Goal: Task Accomplishment & Management: Understand process/instructions

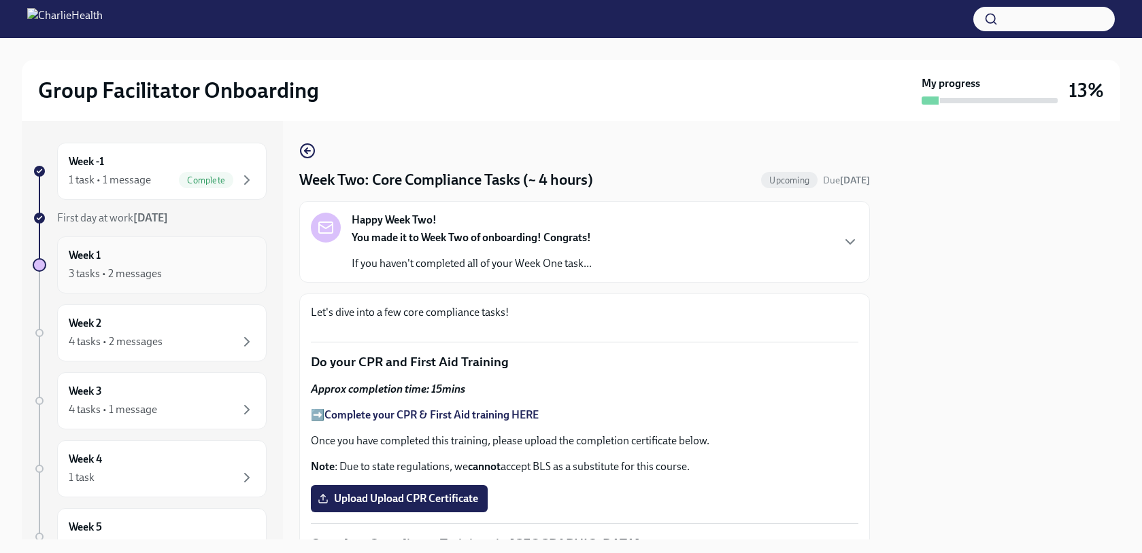
scroll to position [798, 0]
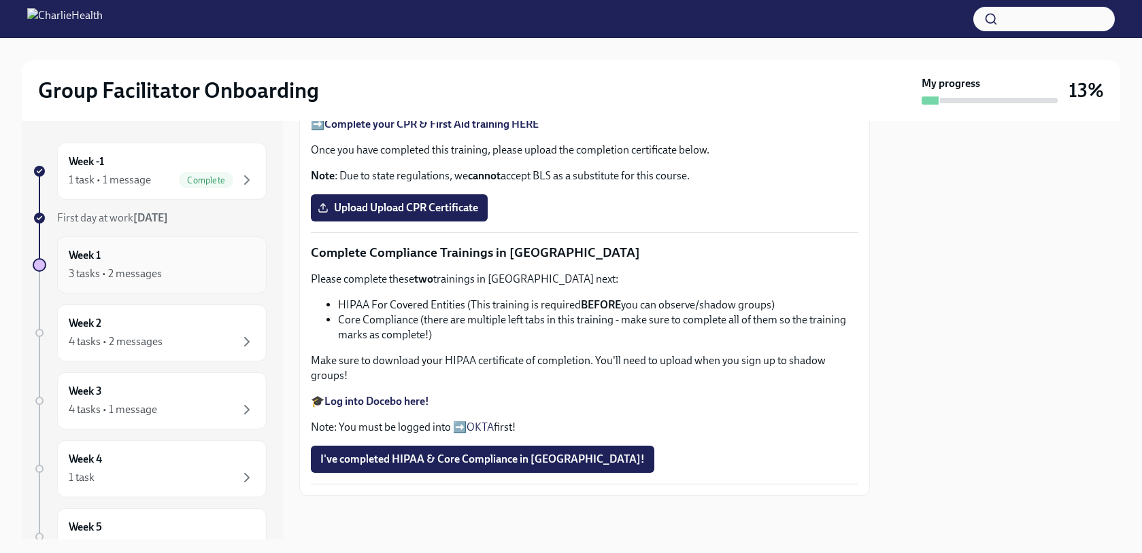
click at [202, 274] on div "3 tasks • 2 messages" at bounding box center [162, 274] width 186 height 16
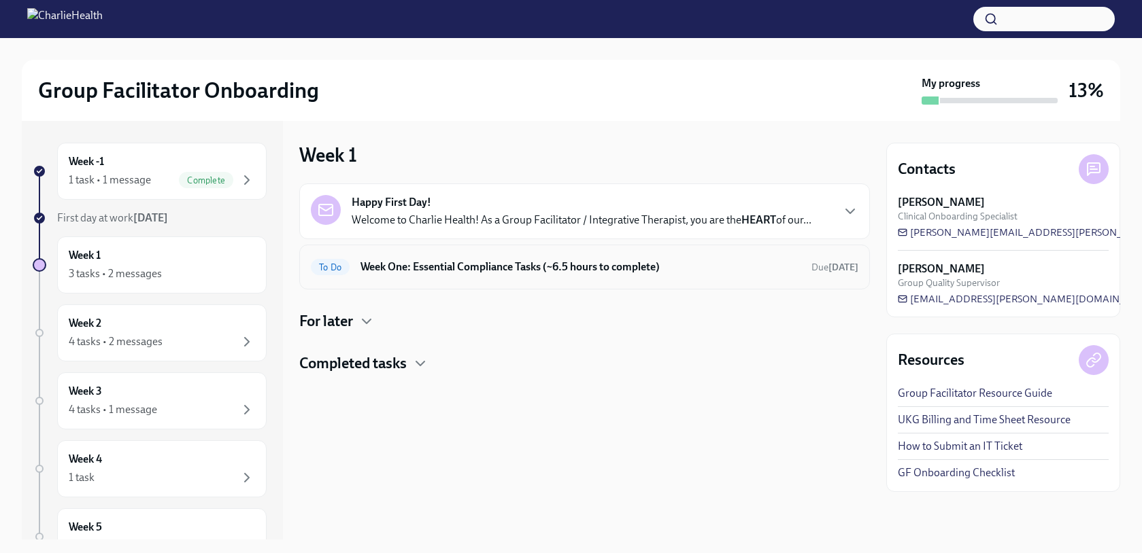
click at [521, 271] on h6 "Week One: Essential Compliance Tasks (~6.5 hours to complete)" at bounding box center [580, 267] width 440 height 15
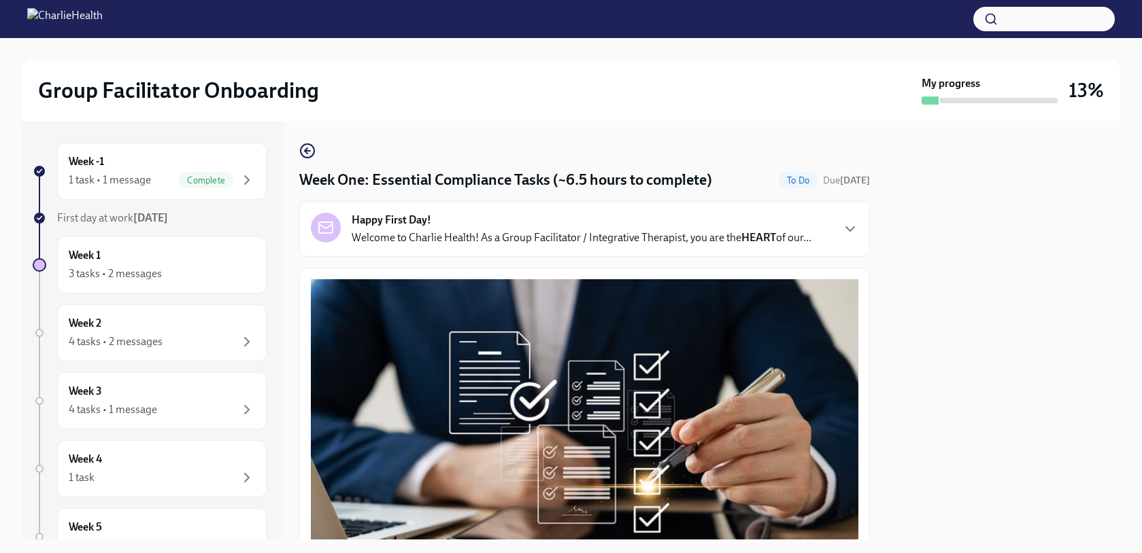
click at [473, 233] on p "Welcome to Charlie Health! As a Group Facilitator / Integrative Therapist, you …" at bounding box center [582, 237] width 460 height 15
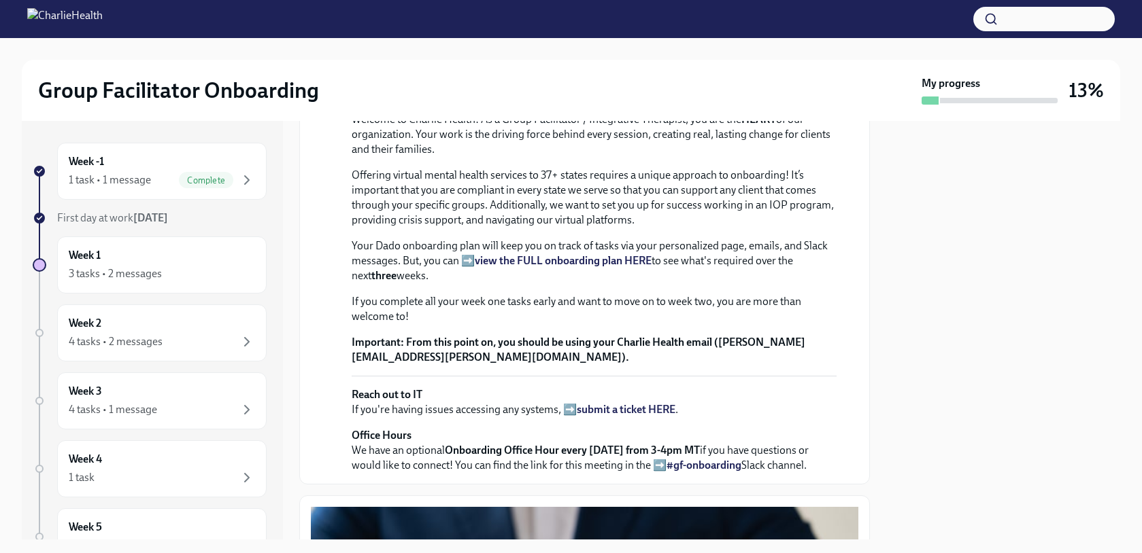
scroll to position [101, 0]
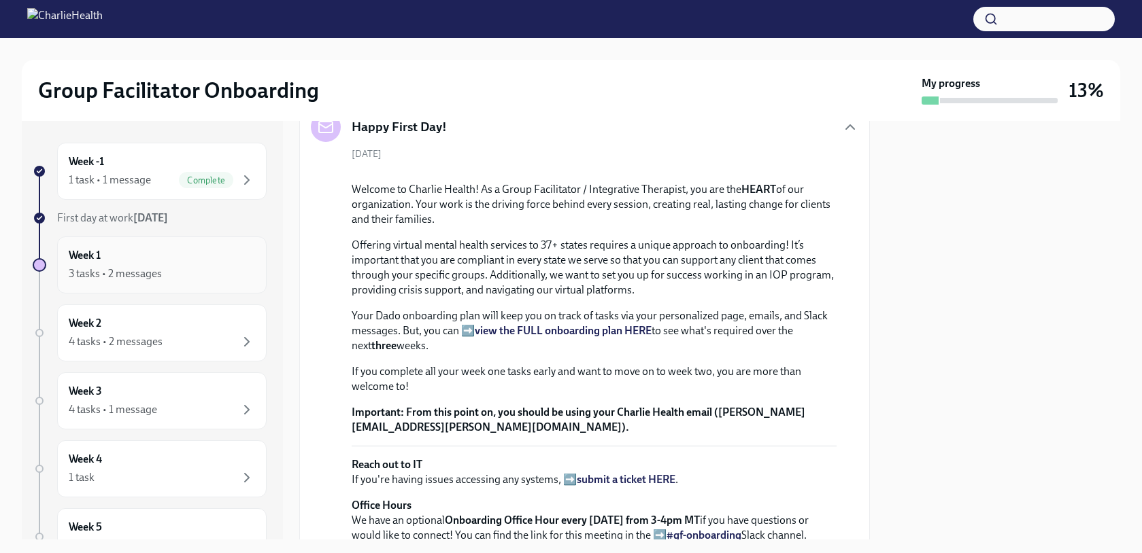
click at [166, 253] on div "Week 1 3 tasks • 2 messages" at bounding box center [162, 265] width 186 height 34
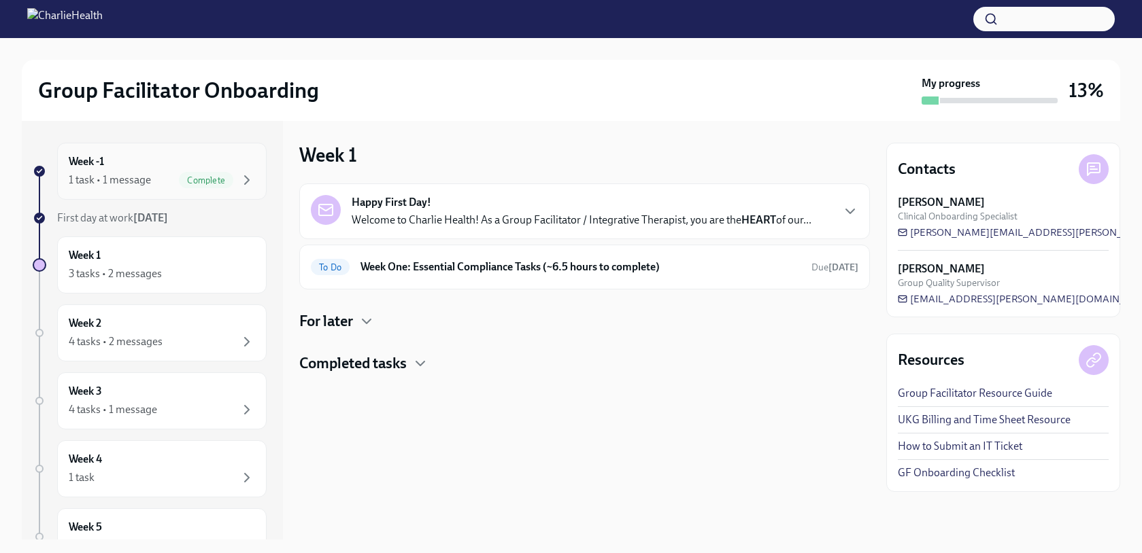
click at [171, 191] on div "Week -1 1 task • 1 message Complete" at bounding box center [161, 171] width 209 height 57
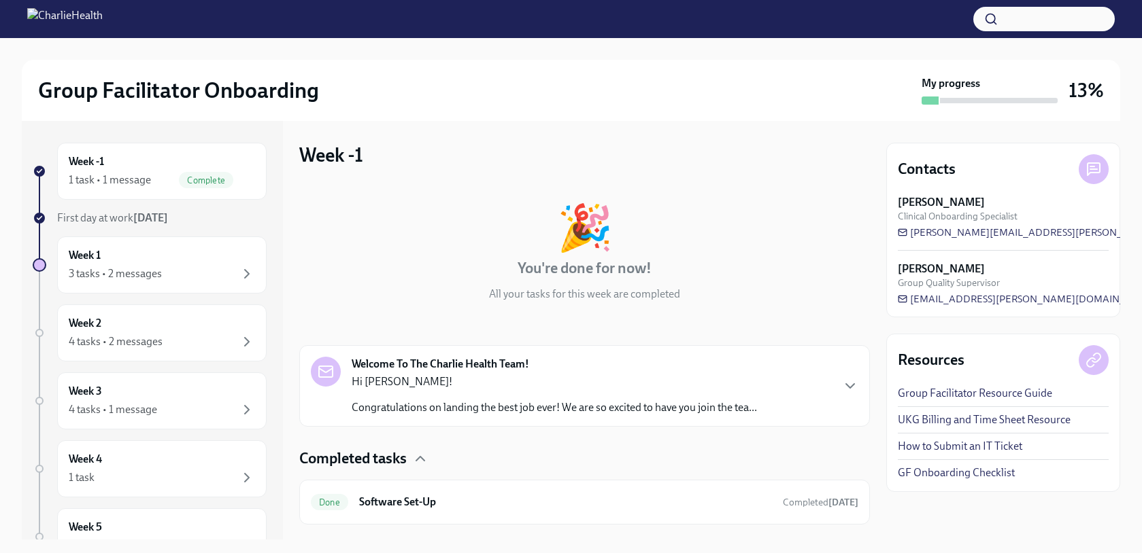
scroll to position [29, 0]
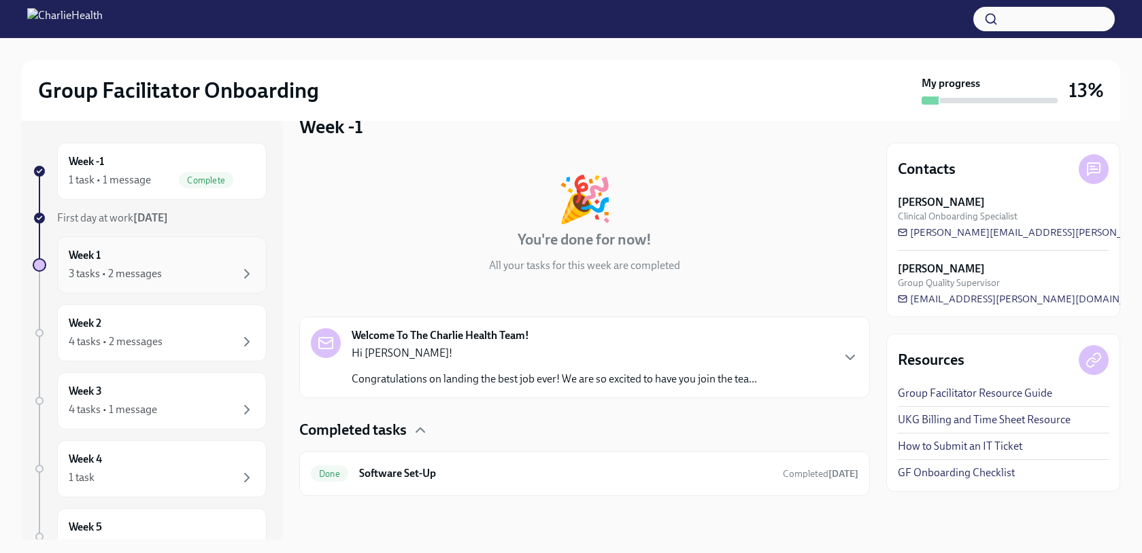
click at [199, 260] on div "Week 1 3 tasks • 2 messages" at bounding box center [162, 265] width 186 height 34
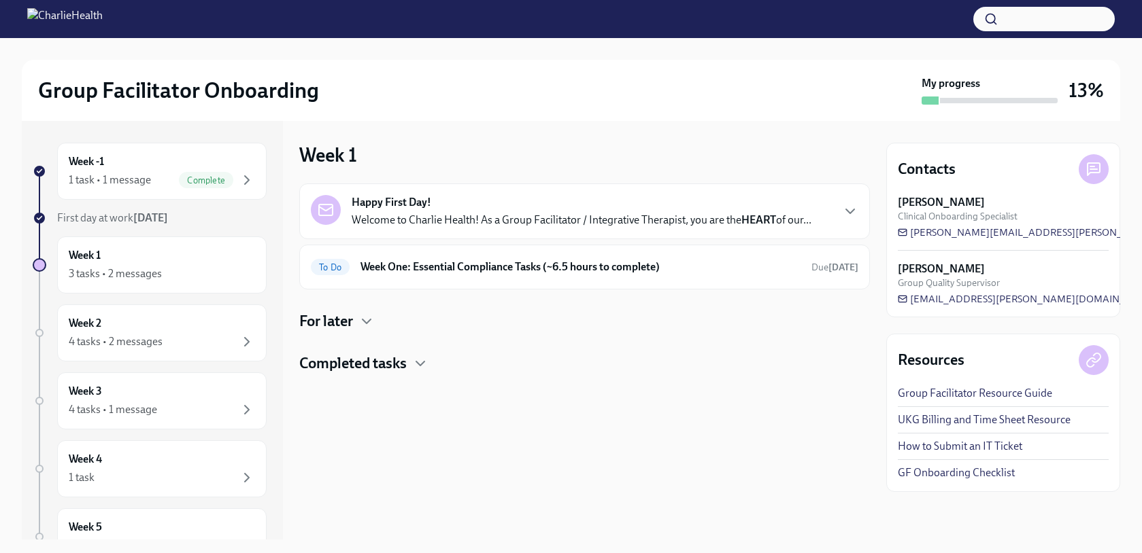
click at [587, 219] on p "Welcome to Charlie Health! As a Group Facilitator / Integrative Therapist, you …" at bounding box center [582, 220] width 460 height 15
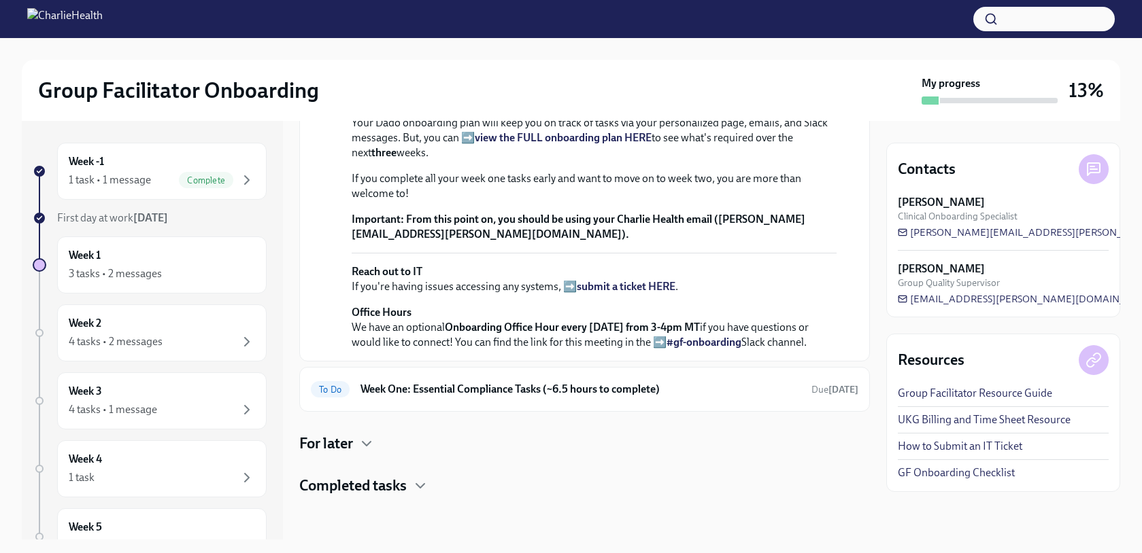
scroll to position [476, 0]
click at [679, 392] on h6 "Week One: Essential Compliance Tasks (~6.5 hours to complete)" at bounding box center [580, 389] width 440 height 15
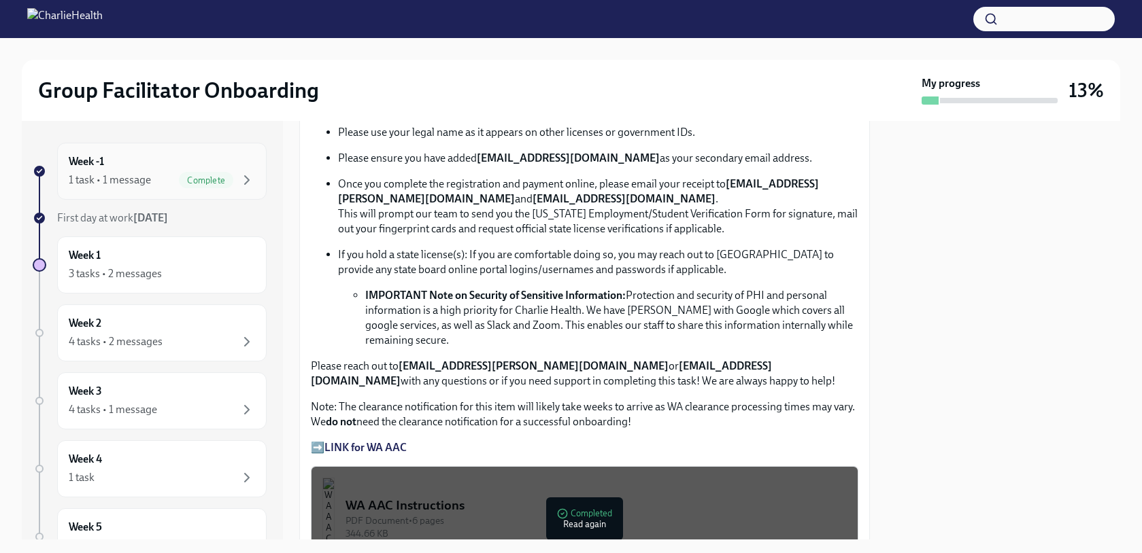
scroll to position [887, 0]
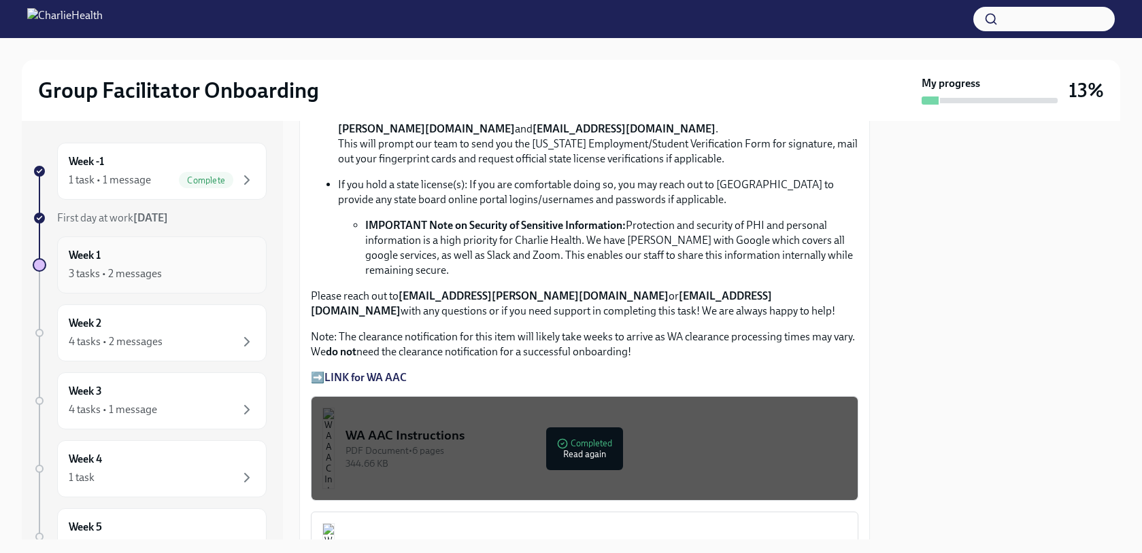
click at [118, 252] on div "Week 1 3 tasks • 2 messages" at bounding box center [162, 265] width 186 height 34
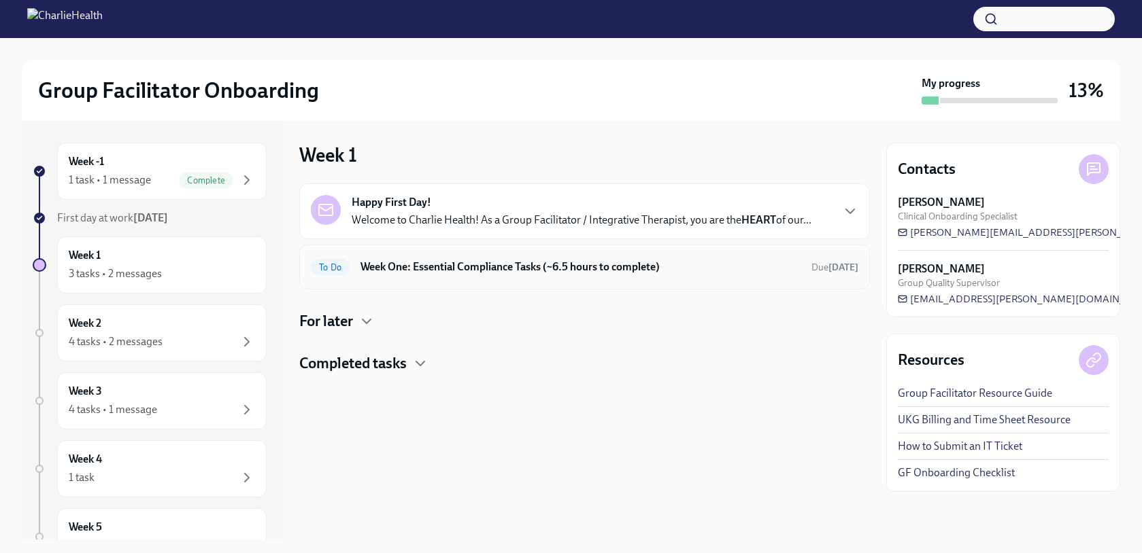
click at [577, 264] on h6 "Week One: Essential Compliance Tasks (~6.5 hours to complete)" at bounding box center [580, 267] width 440 height 15
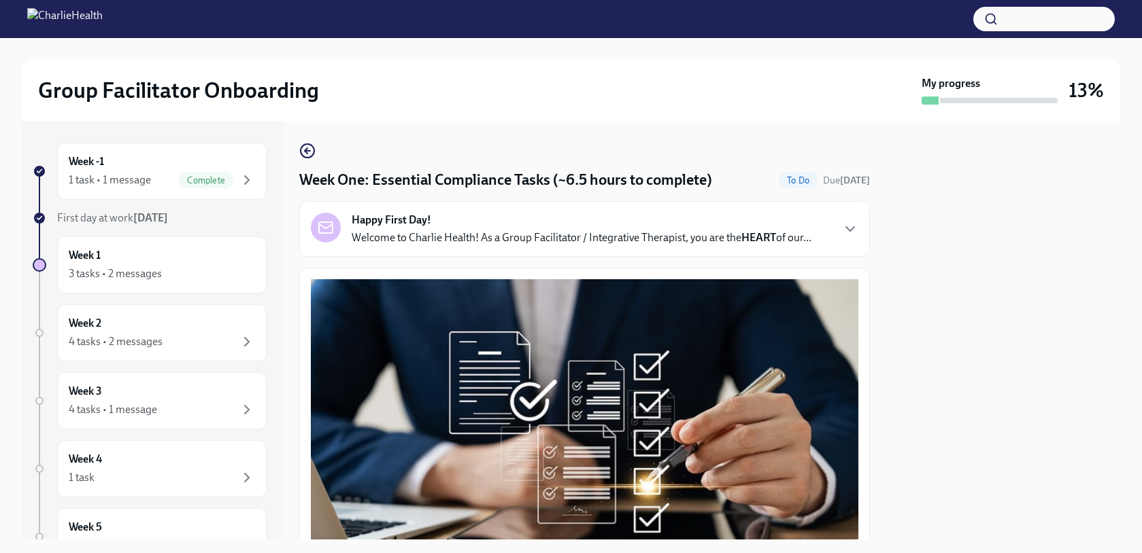
click at [536, 231] on p "Welcome to Charlie Health! As a Group Facilitator / Integrative Therapist, you …" at bounding box center [582, 237] width 460 height 15
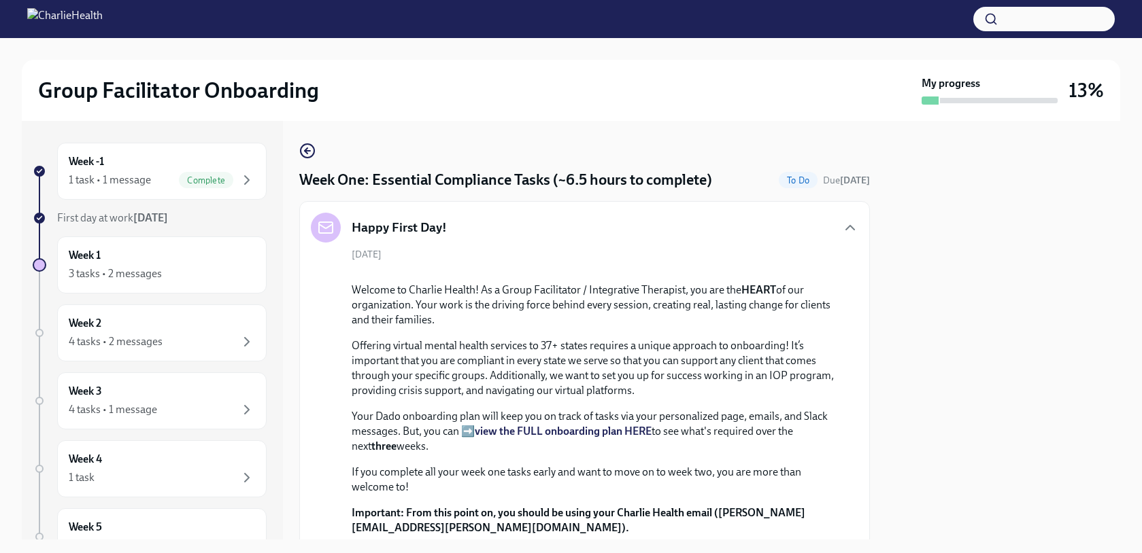
click at [549, 228] on div "Happy First Day!" at bounding box center [584, 228] width 547 height 30
click at [796, 209] on div "Happy First Day! [DATE] Welcome to Charlie Health! As a Group Facilitator / Int…" at bounding box center [584, 428] width 570 height 454
click at [854, 215] on div "Happy First Day! [DATE] Welcome to Charlie Health! As a Group Facilitator / Int…" at bounding box center [584, 428] width 570 height 454
click at [845, 230] on icon "button" at bounding box center [850, 228] width 16 height 16
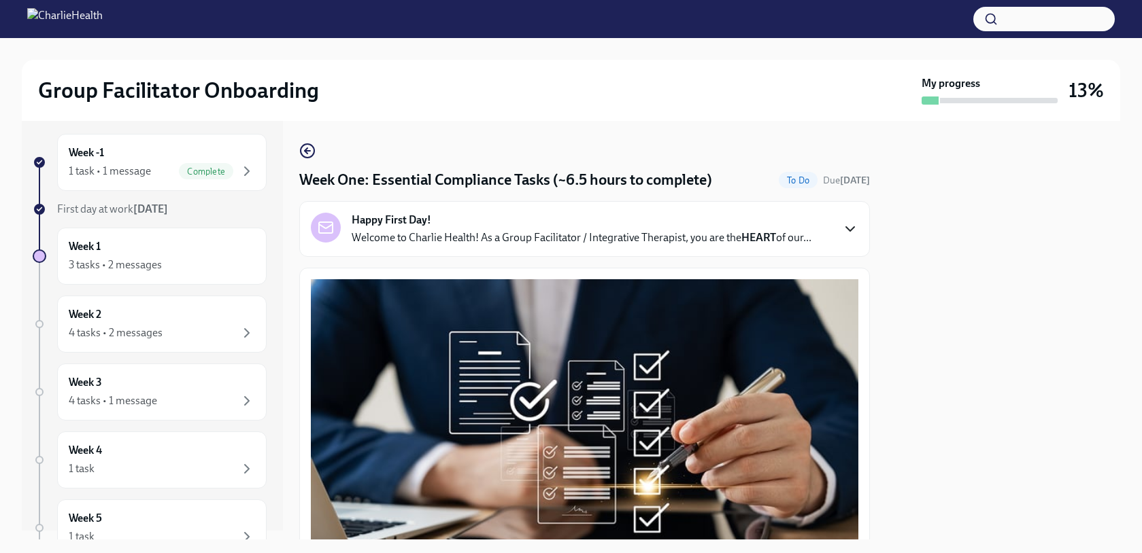
click at [625, 176] on h4 "Week One: Essential Compliance Tasks (~6.5 hours to complete)" at bounding box center [505, 180] width 413 height 20
click at [313, 151] on icon "button" at bounding box center [307, 151] width 16 height 16
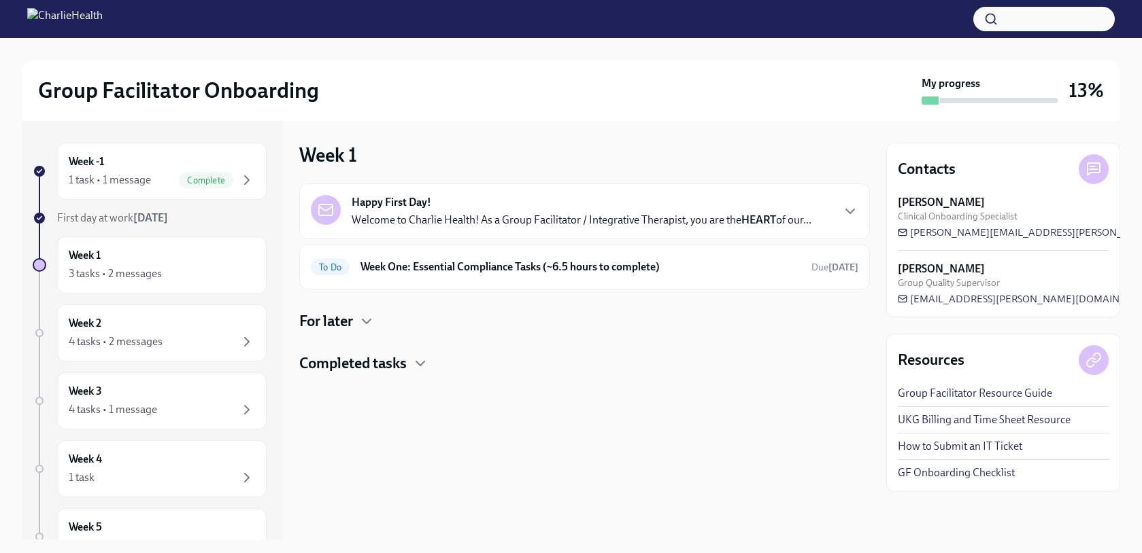
click at [393, 365] on h4 "Completed tasks" at bounding box center [352, 364] width 107 height 20
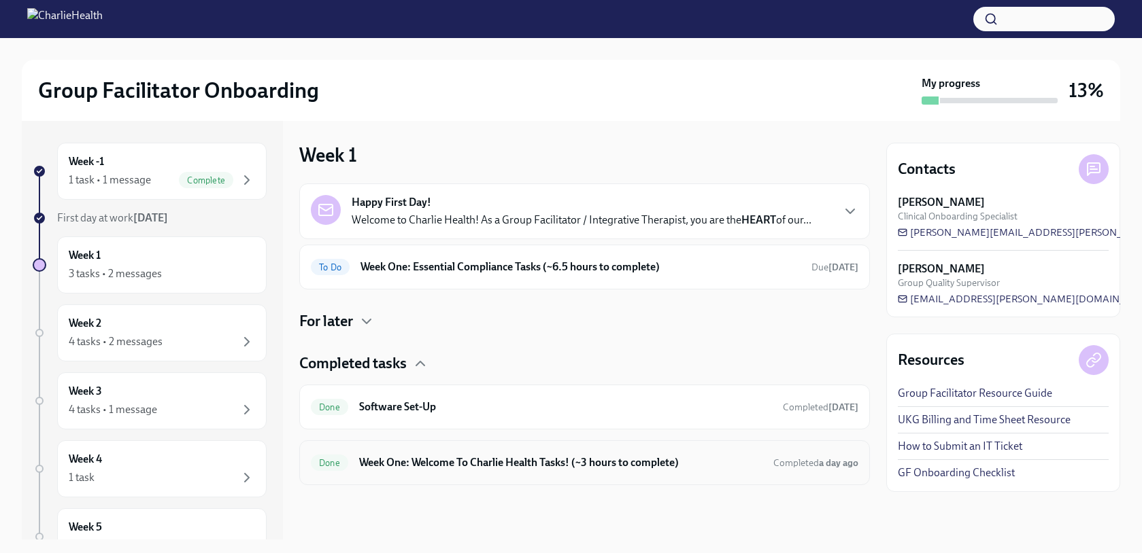
click at [516, 456] on h6 "Week One: Welcome To Charlie Health Tasks! (~3 hours to complete)" at bounding box center [560, 463] width 403 height 15
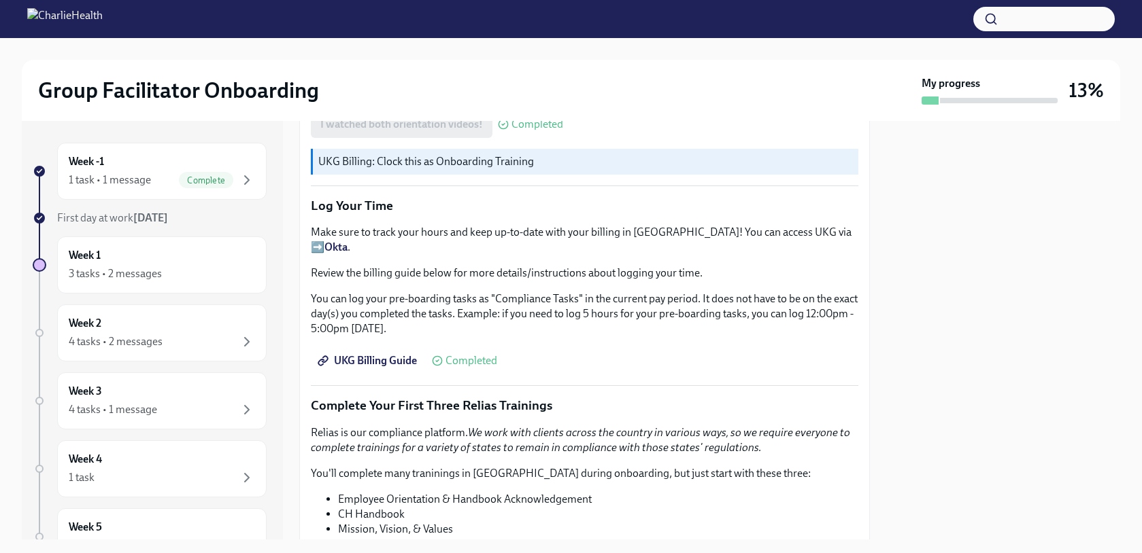
scroll to position [1328, 0]
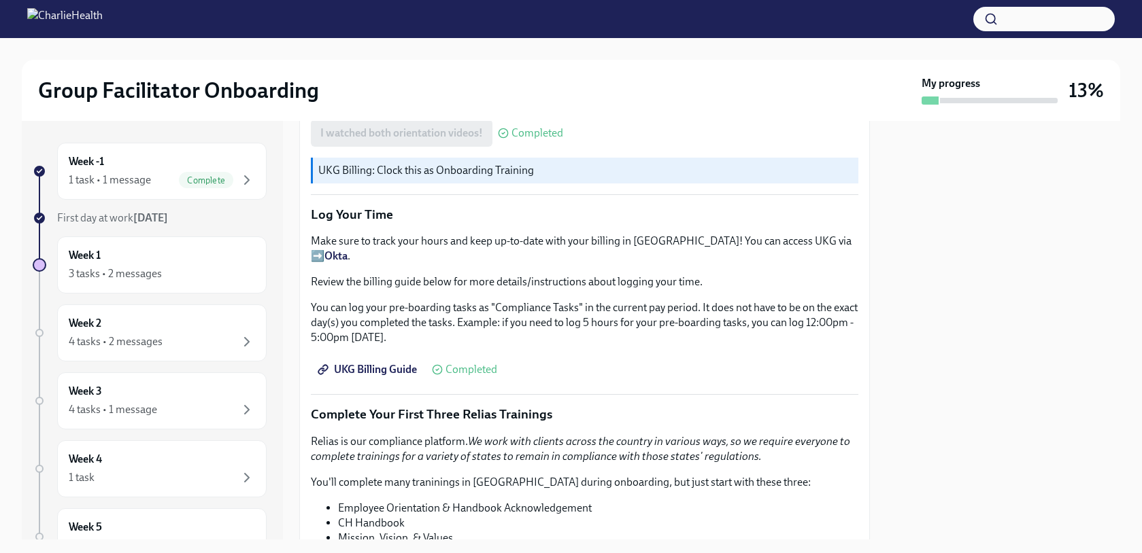
click at [398, 363] on span "UKG Billing Guide" at bounding box center [368, 370] width 97 height 14
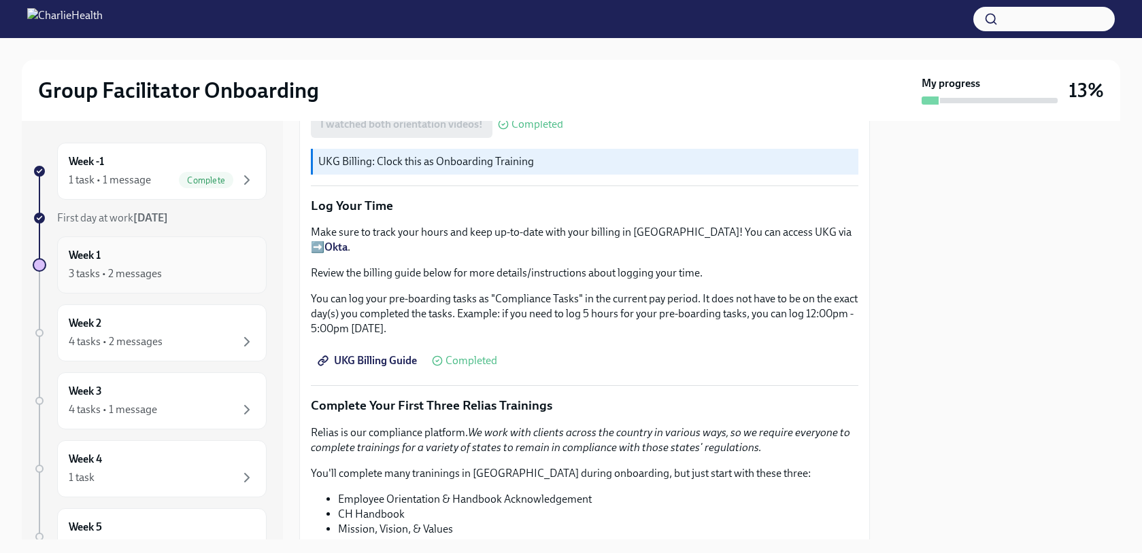
click at [218, 270] on div "3 tasks • 2 messages" at bounding box center [162, 274] width 186 height 16
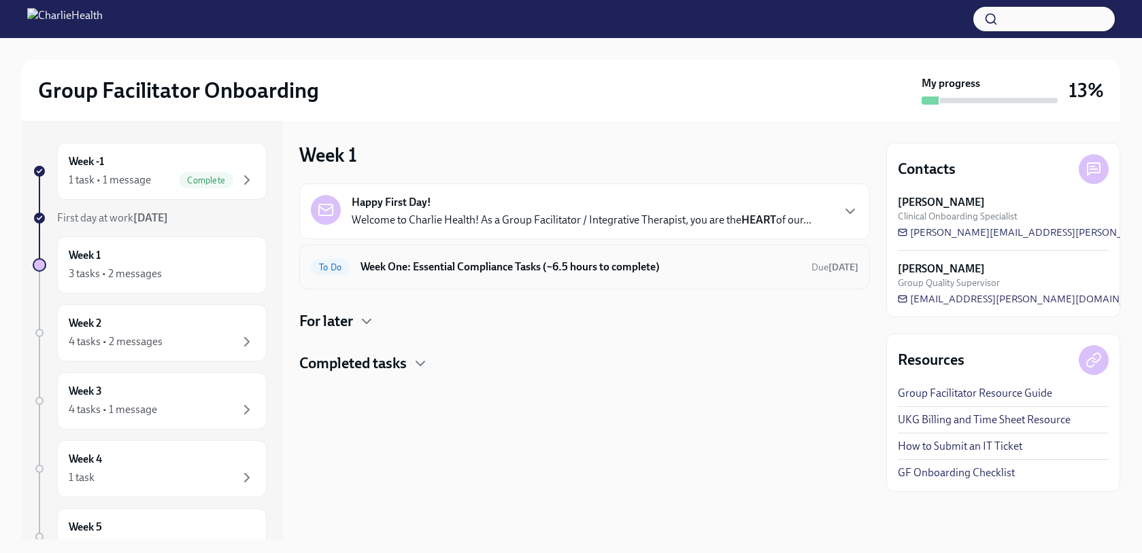
click at [638, 280] on div "To Do Week One: Essential Compliance Tasks (~6.5 hours to complete) Due [DATE]" at bounding box center [584, 267] width 570 height 45
click at [700, 266] on h6 "Week One: Essential Compliance Tasks (~6.5 hours to complete)" at bounding box center [580, 267] width 440 height 15
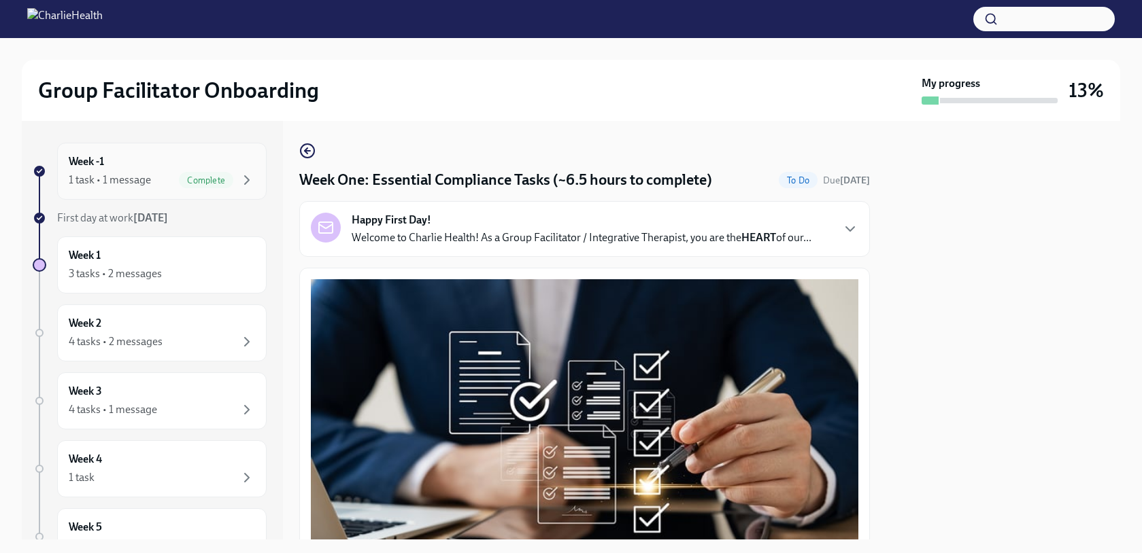
click at [182, 196] on div "Week -1 1 task • 1 message Complete" at bounding box center [161, 171] width 209 height 57
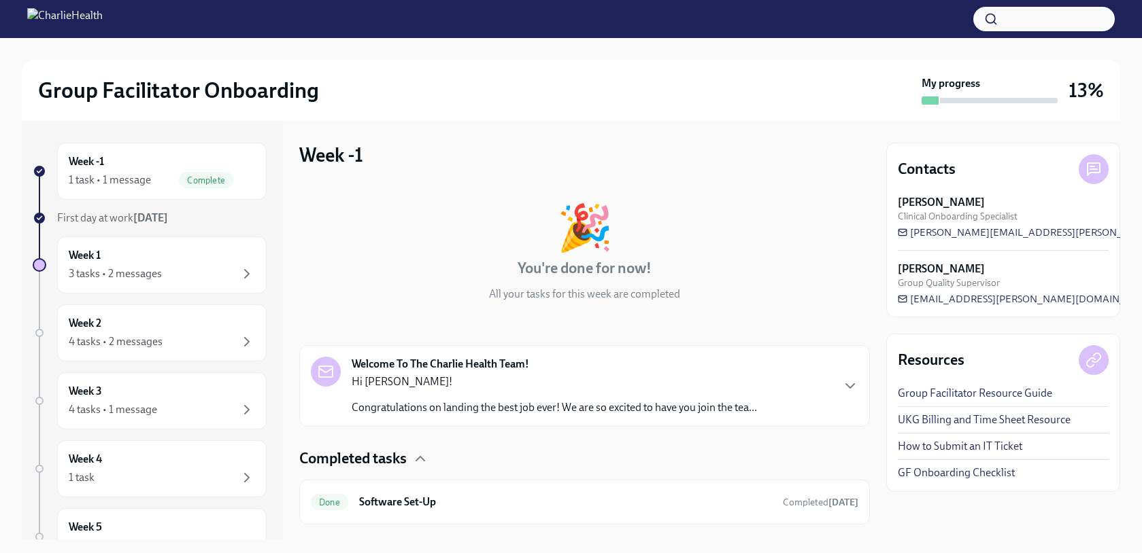
click at [632, 395] on div "Hi [PERSON_NAME]! Congratulations on landing the best job ever! We are so excit…" at bounding box center [554, 395] width 405 height 41
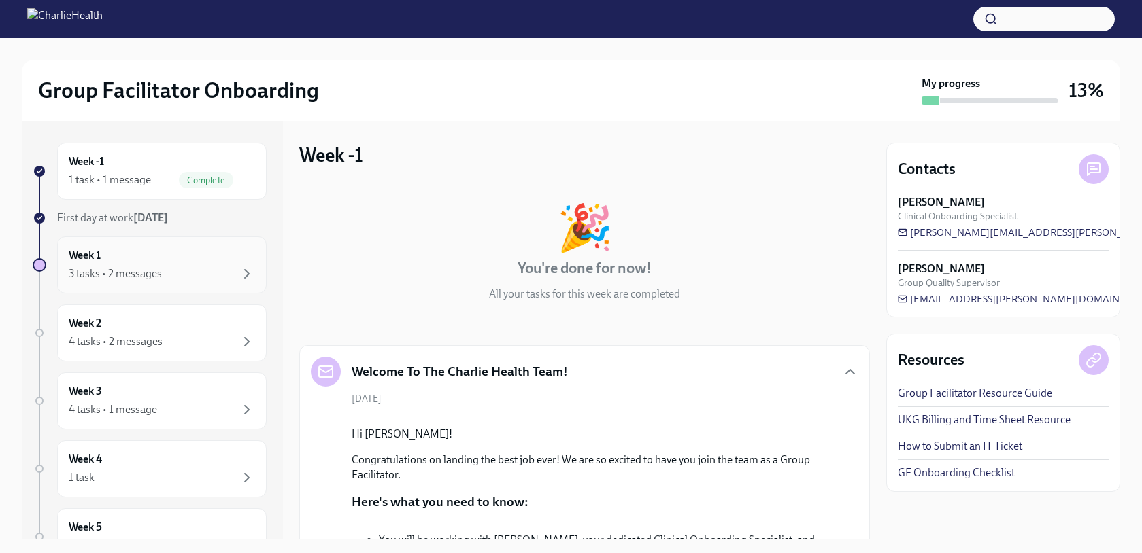
click at [180, 262] on div "Week 1 3 tasks • 2 messages" at bounding box center [162, 265] width 186 height 34
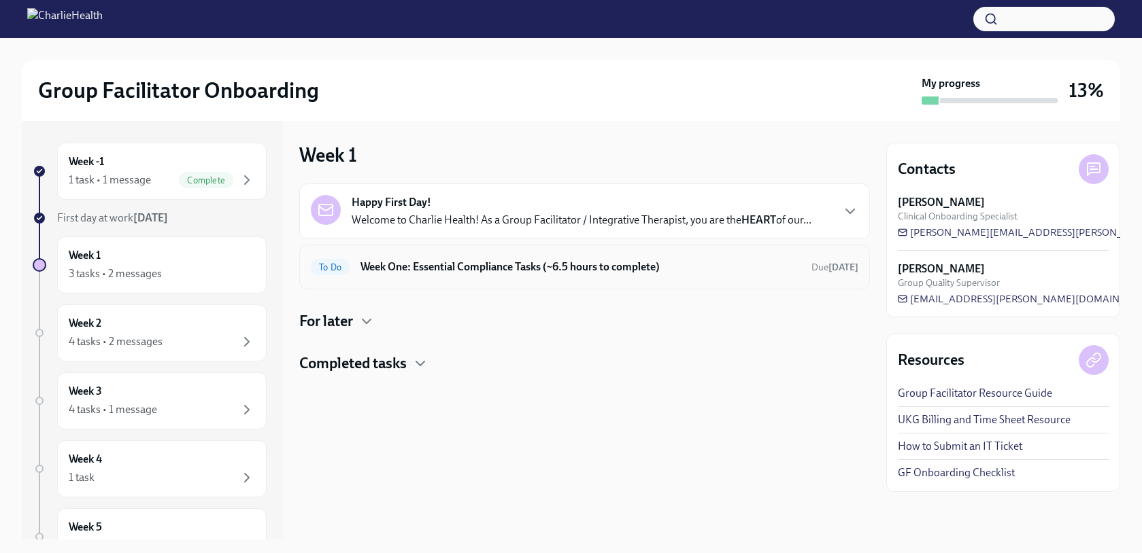
click at [579, 262] on h6 "Week One: Essential Compliance Tasks (~6.5 hours to complete)" at bounding box center [580, 267] width 440 height 15
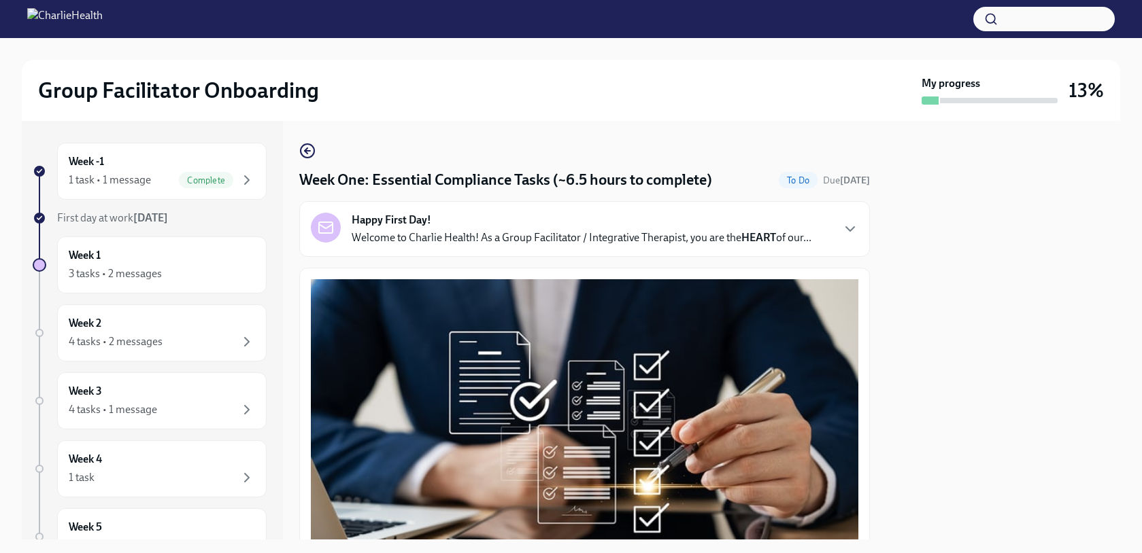
click at [451, 242] on p "Welcome to Charlie Health! As a Group Facilitator / Integrative Therapist, you …" at bounding box center [582, 237] width 460 height 15
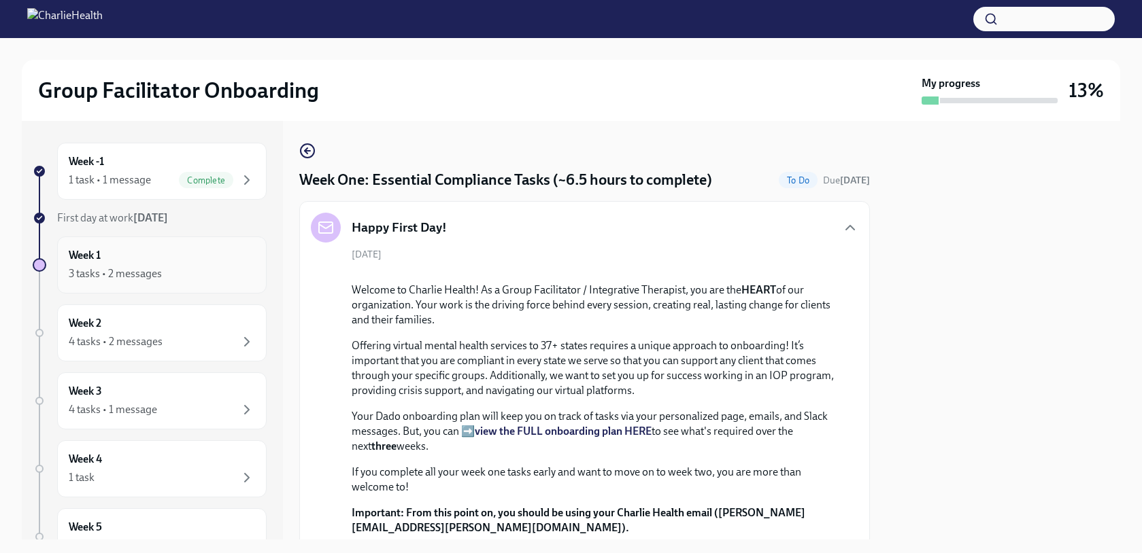
click at [218, 258] on div "Week 1 3 tasks • 2 messages" at bounding box center [162, 265] width 186 height 34
